Goal: Information Seeking & Learning: Learn about a topic

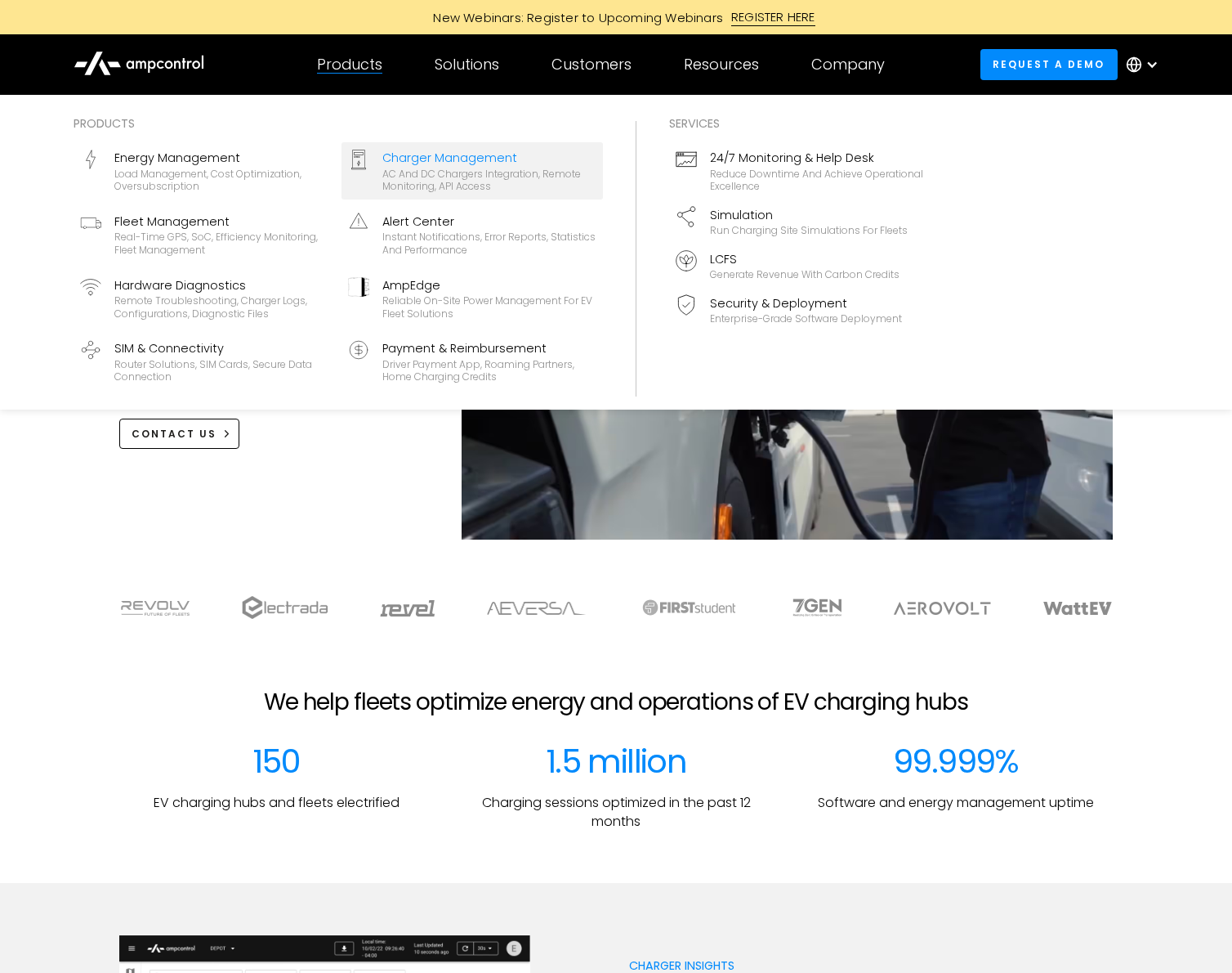
click at [449, 164] on div "Charger Management" at bounding box center [489, 157] width 214 height 18
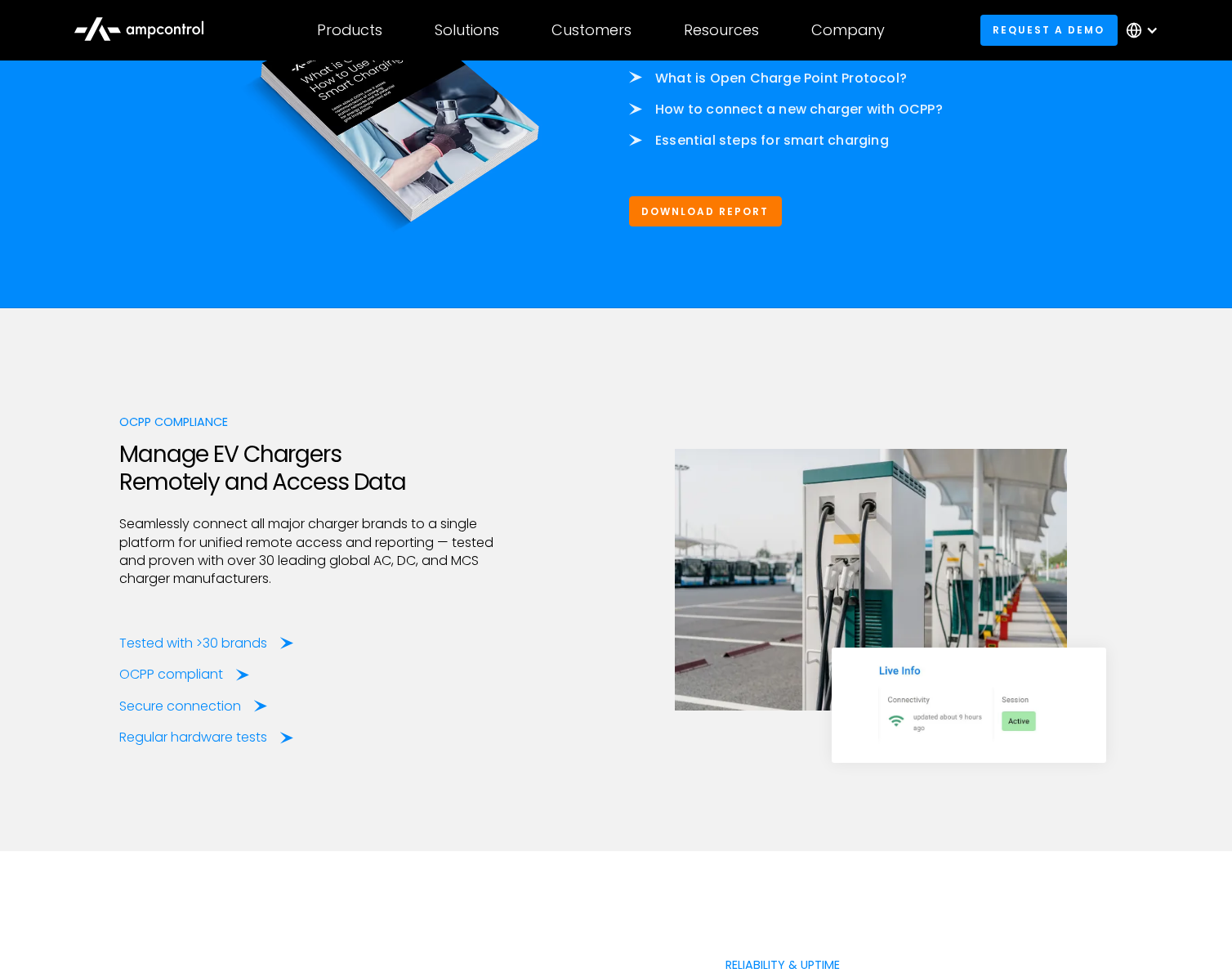
scroll to position [2200, 0]
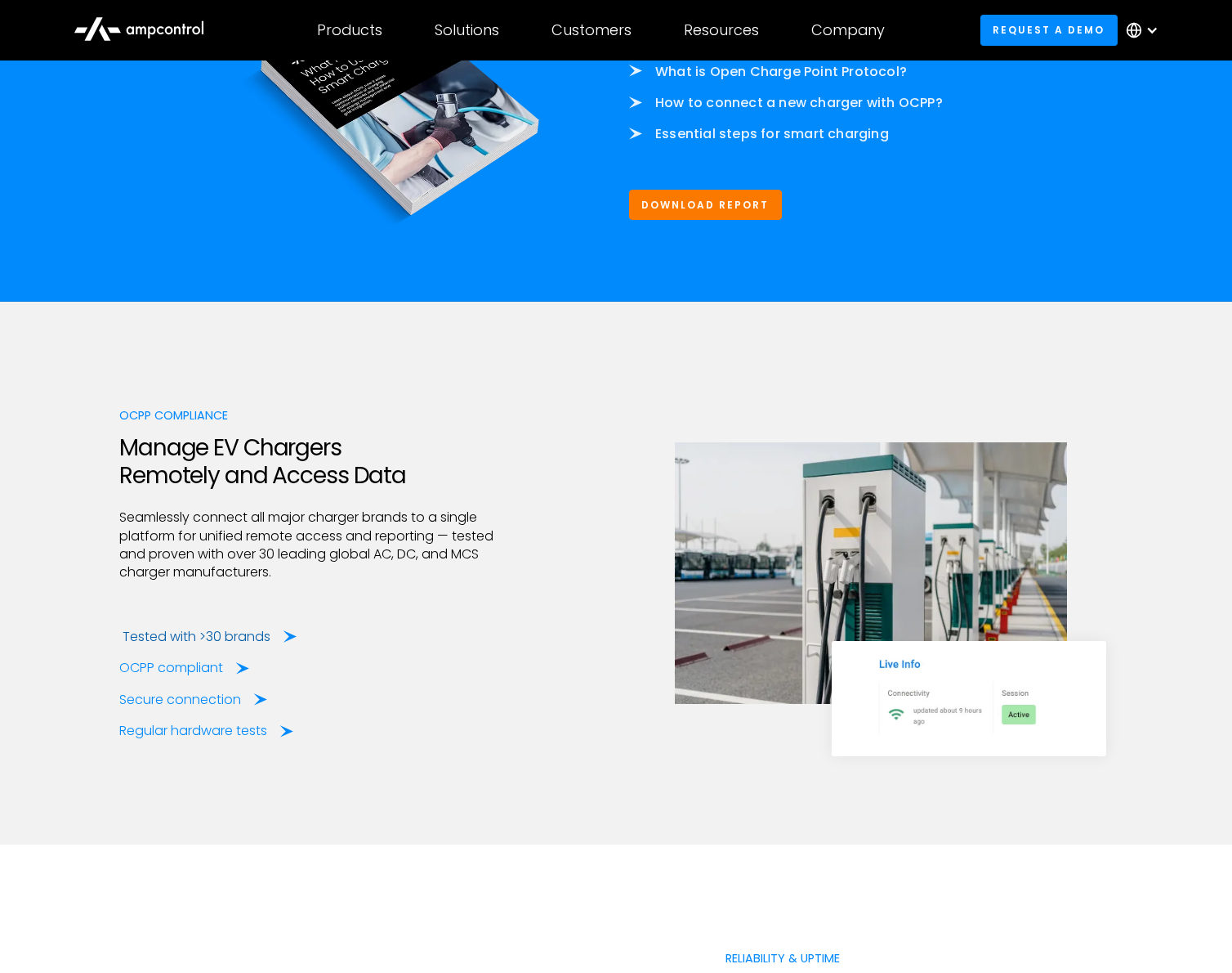
click at [222, 639] on div "Tested with >30 brands" at bounding box center [197, 636] width 148 height 18
